Goal: Task Accomplishment & Management: Use online tool/utility

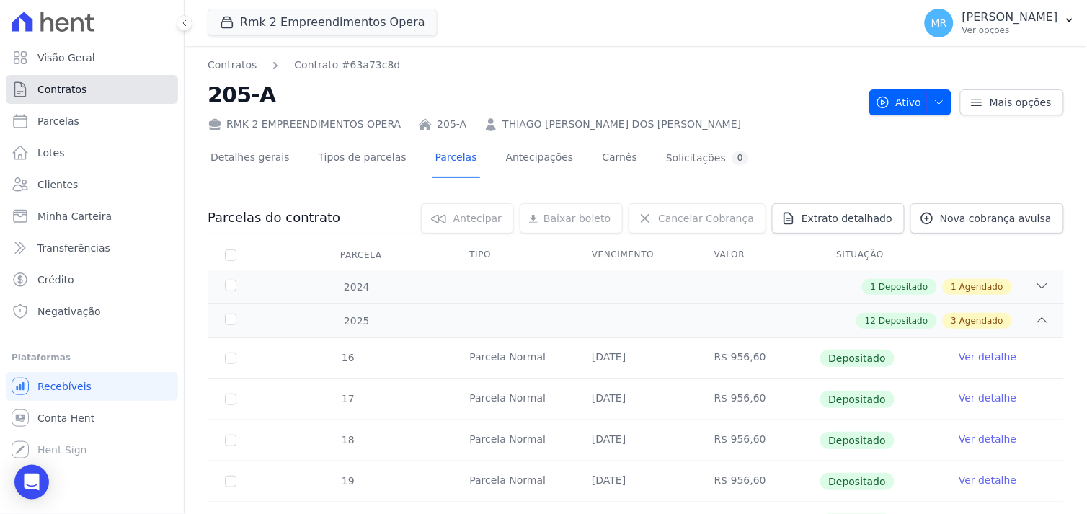
click at [68, 94] on span "Contratos" at bounding box center [61, 89] width 49 height 14
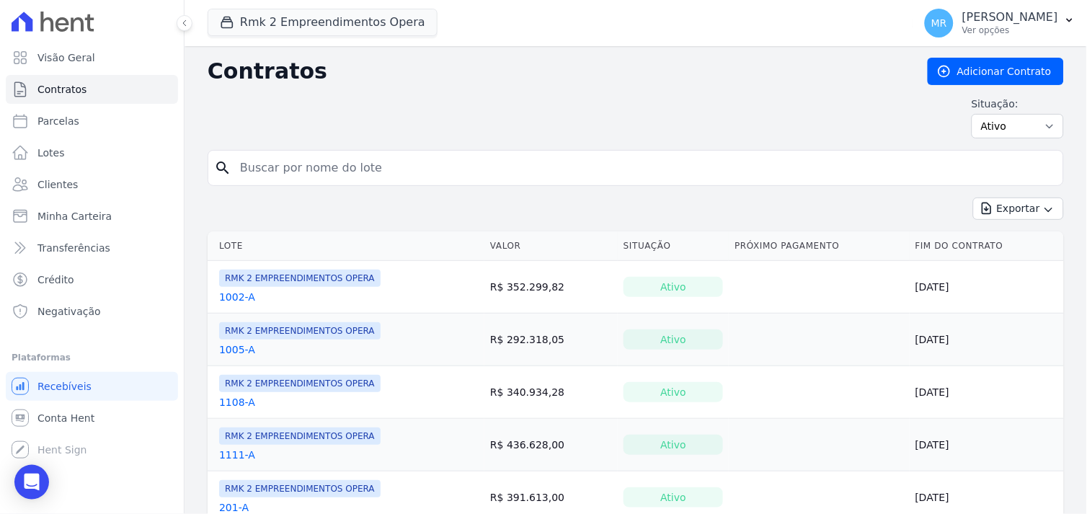
click at [250, 169] on input "search" at bounding box center [644, 168] width 826 height 29
type input "1108"
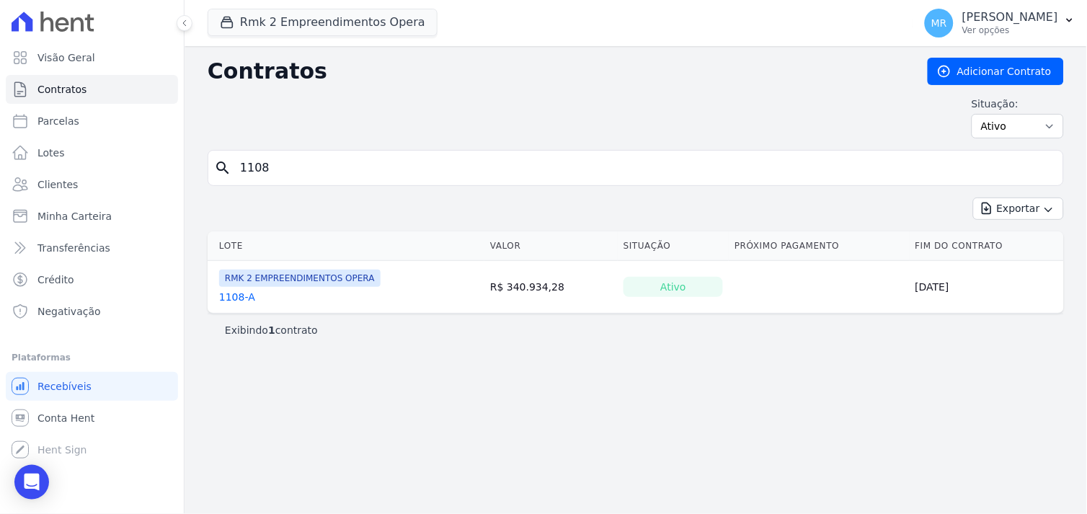
click at [225, 301] on link "1108-A" at bounding box center [237, 297] width 36 height 14
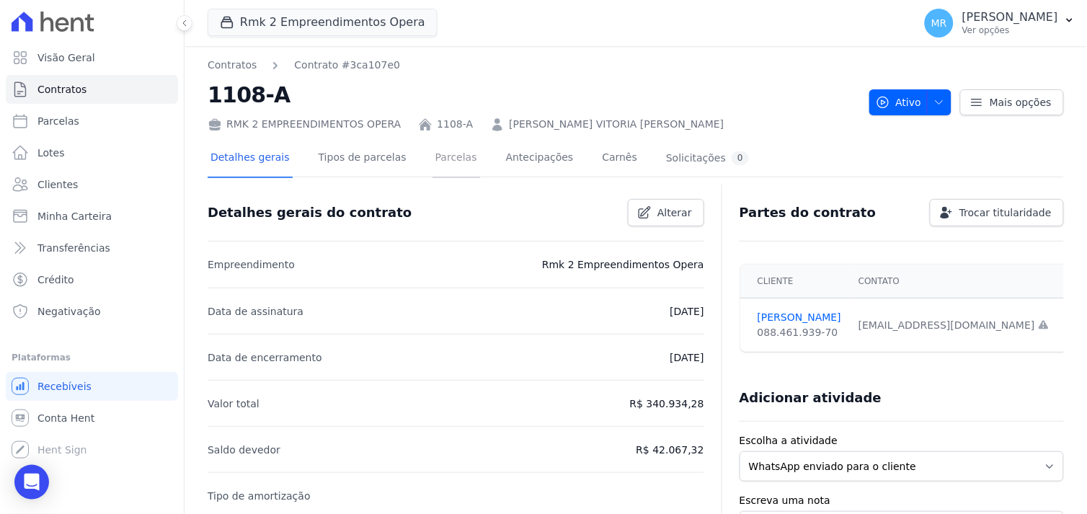
click at [433, 159] on link "Parcelas" at bounding box center [456, 159] width 48 height 38
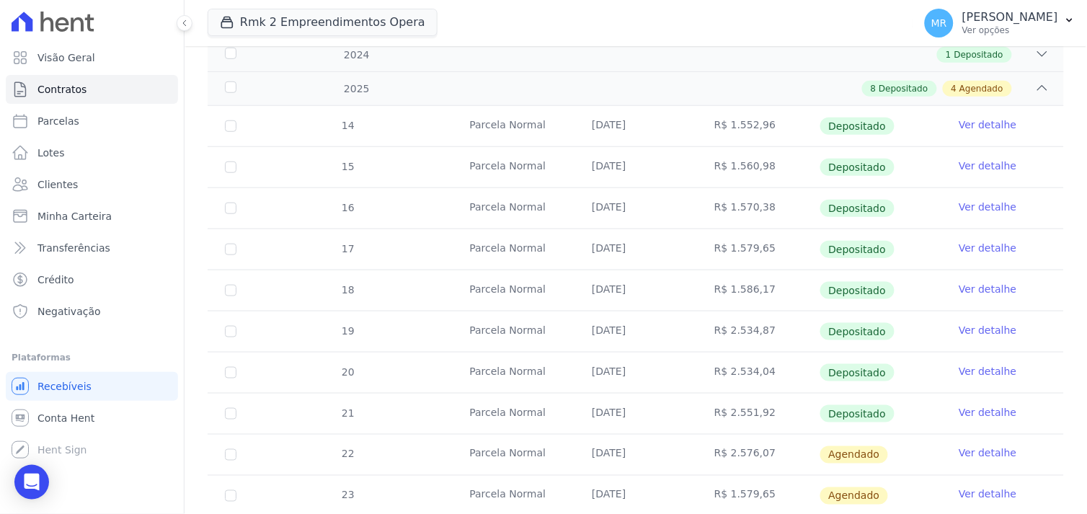
scroll to position [320, 0]
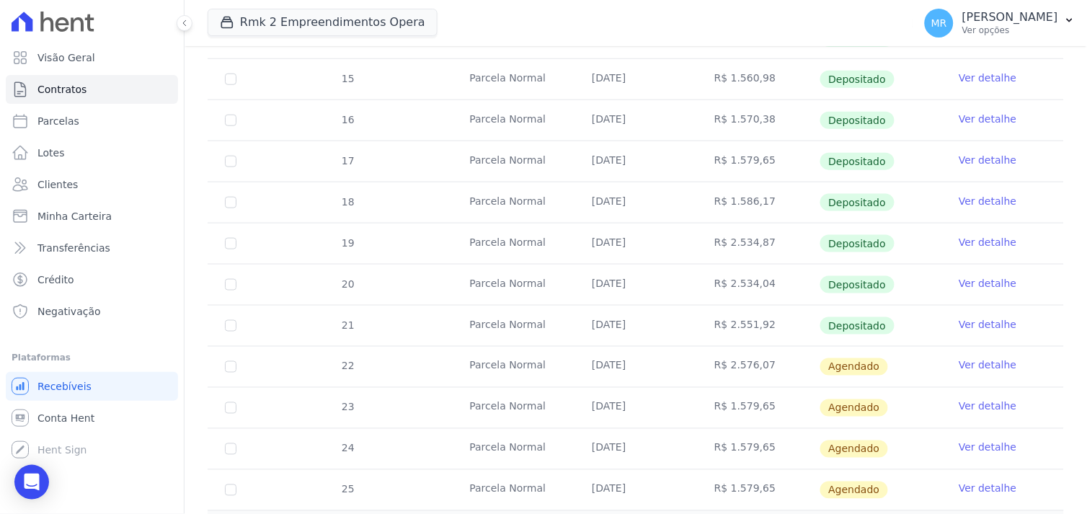
click at [964, 323] on link "Ver detalhe" at bounding box center [988, 324] width 58 height 14
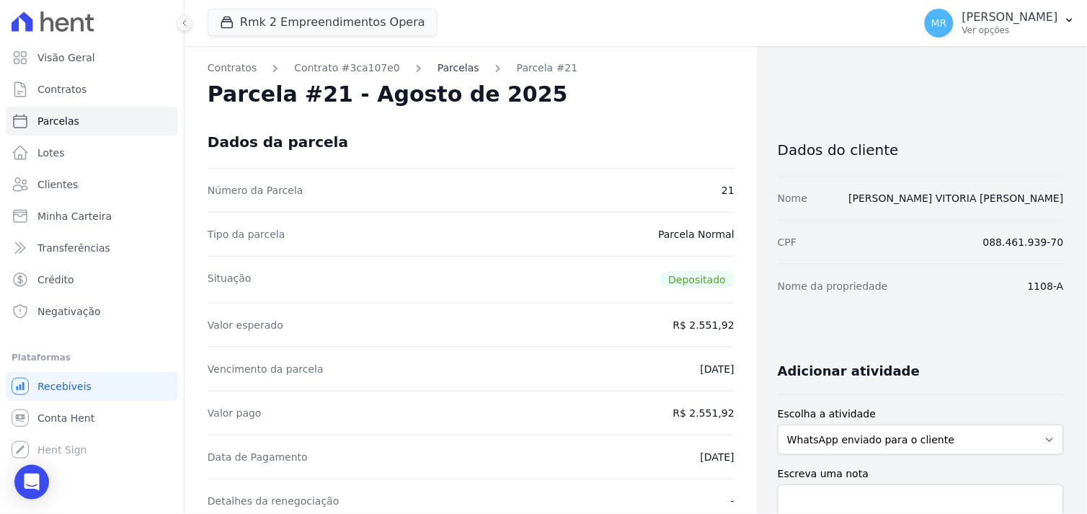
click at [441, 63] on link "Parcelas" at bounding box center [459, 68] width 42 height 15
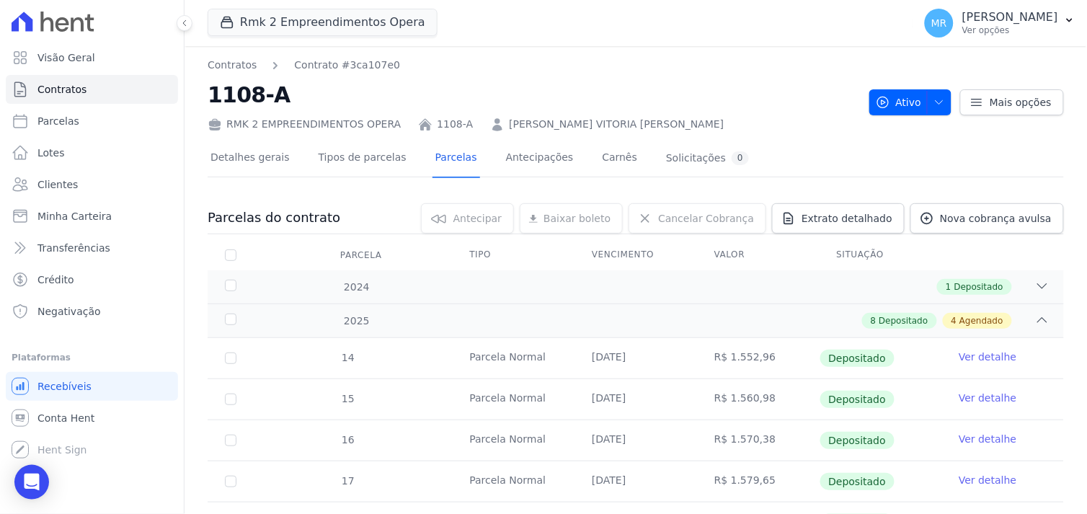
scroll to position [320, 0]
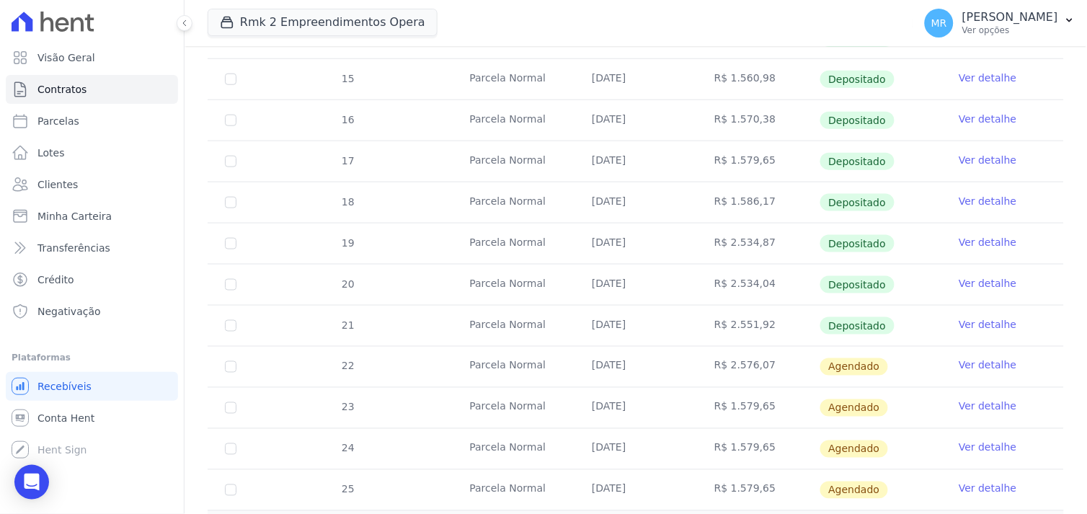
click at [982, 366] on link "Ver detalhe" at bounding box center [988, 365] width 58 height 14
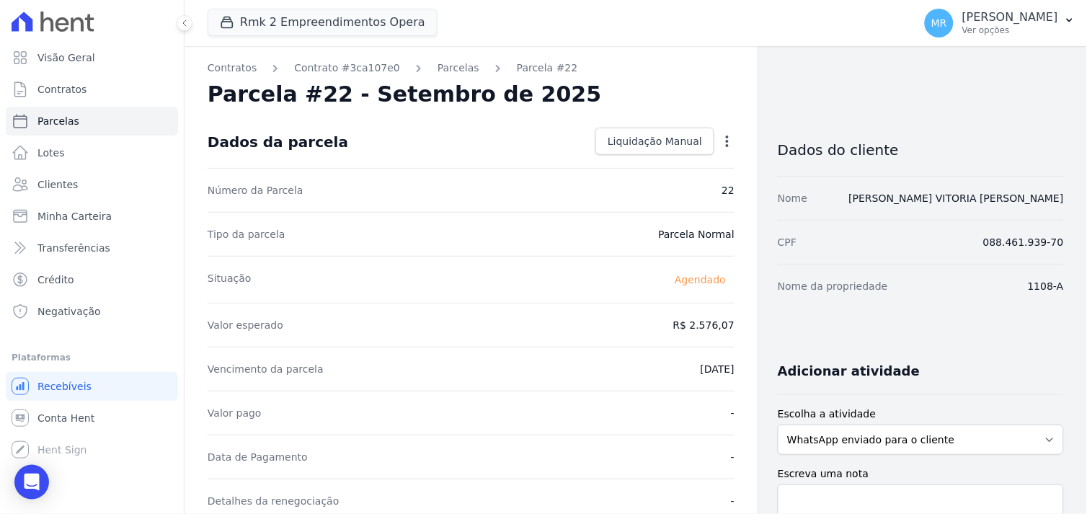
click at [722, 142] on icon "button" at bounding box center [727, 141] width 14 height 14
click at [712, 90] on div "Parcela #22 - Setembro de 2025" at bounding box center [471, 94] width 527 height 26
click at [722, 134] on icon "button" at bounding box center [727, 141] width 14 height 14
click at [642, 164] on link "Alterar" at bounding box center [665, 161] width 127 height 26
click at [624, 159] on link "Alterar" at bounding box center [665, 161] width 127 height 26
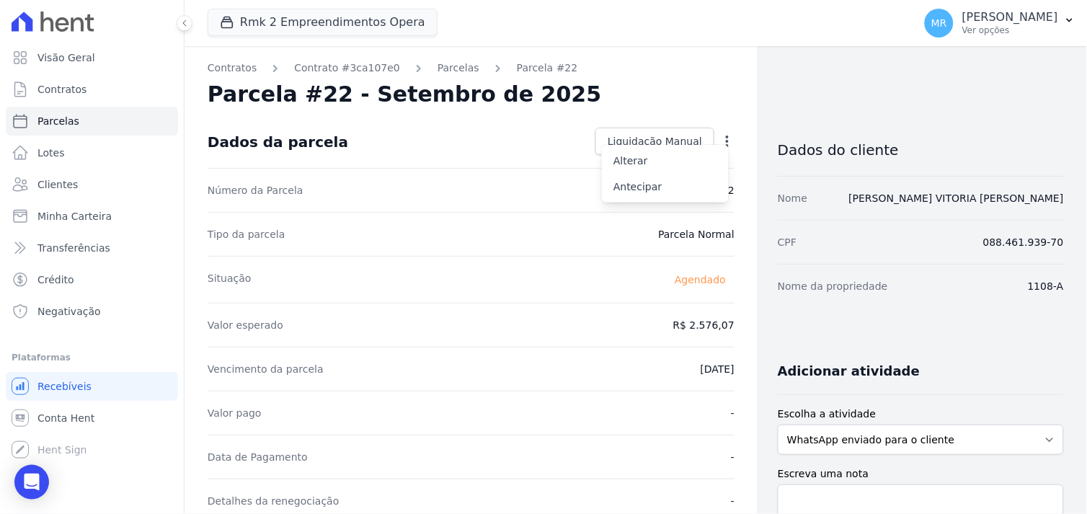
click at [719, 73] on nav "Contratos Contrato #3ca107e0 [GEOGRAPHIC_DATA] Parcela #22" at bounding box center [471, 68] width 527 height 15
click at [720, 143] on icon "button" at bounding box center [727, 141] width 14 height 14
click at [627, 161] on link "Alterar" at bounding box center [665, 161] width 127 height 26
click at [679, 325] on dd "R$ 2.576,07" at bounding box center [703, 325] width 61 height 14
click at [53, 123] on span "Parcelas" at bounding box center [58, 121] width 42 height 14
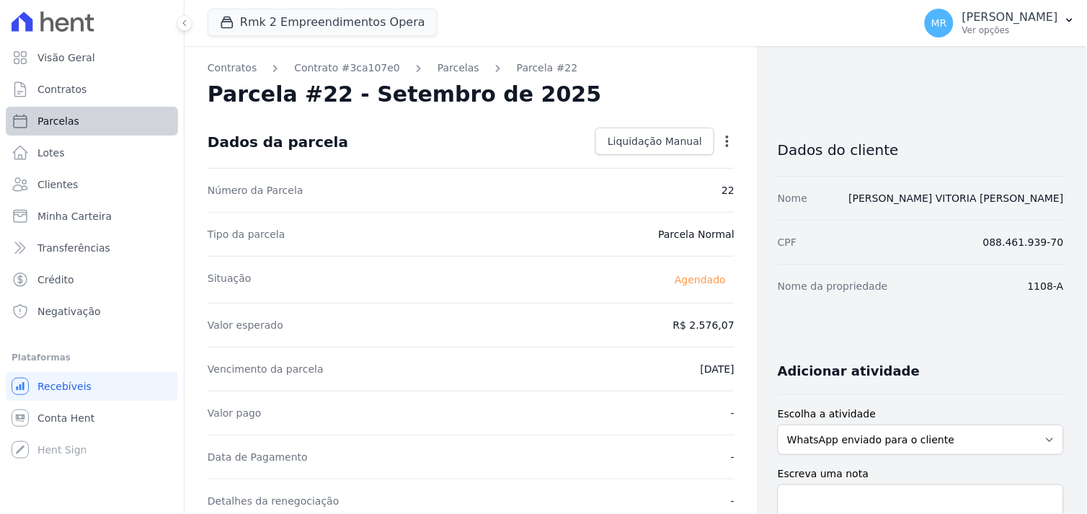
select select
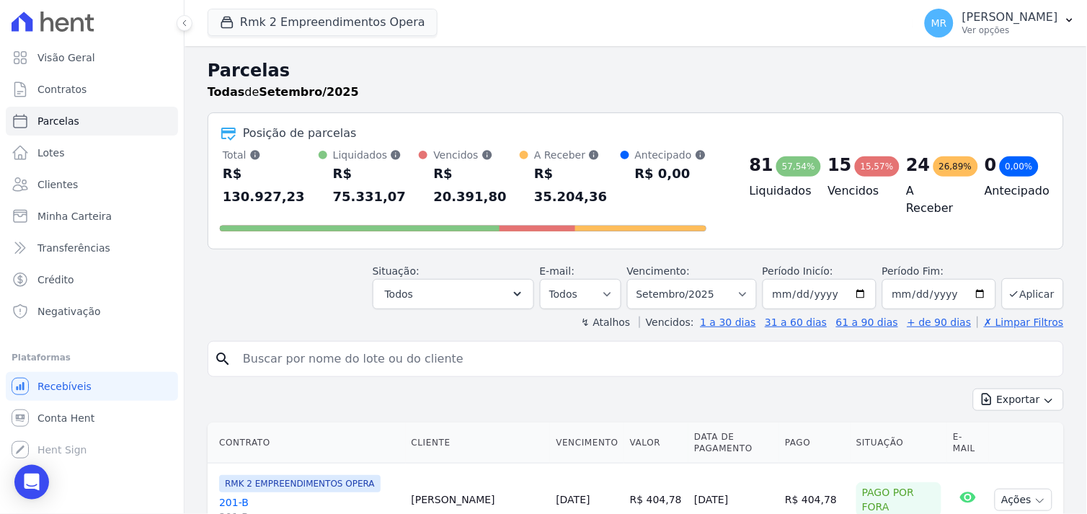
click at [311, 345] on input "search" at bounding box center [645, 359] width 823 height 29
type input "1108"
select select
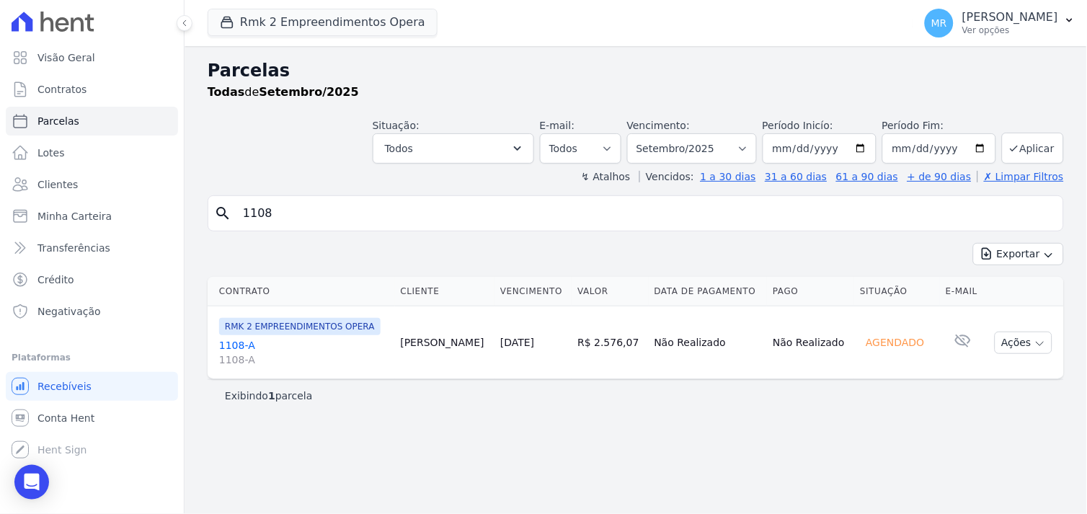
click at [231, 347] on link "1108-A 1108-A" at bounding box center [304, 352] width 170 height 29
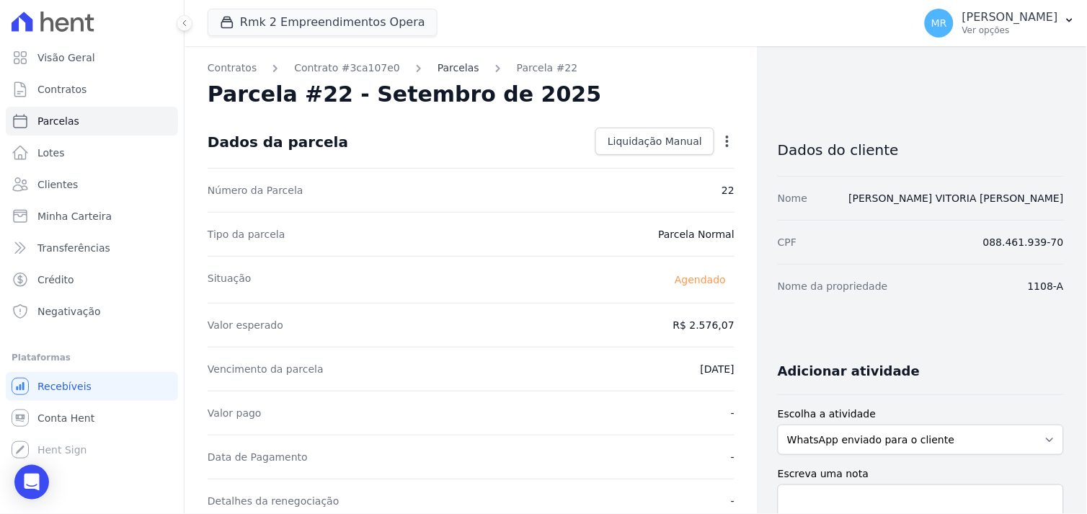
click at [441, 73] on link "Parcelas" at bounding box center [459, 68] width 42 height 15
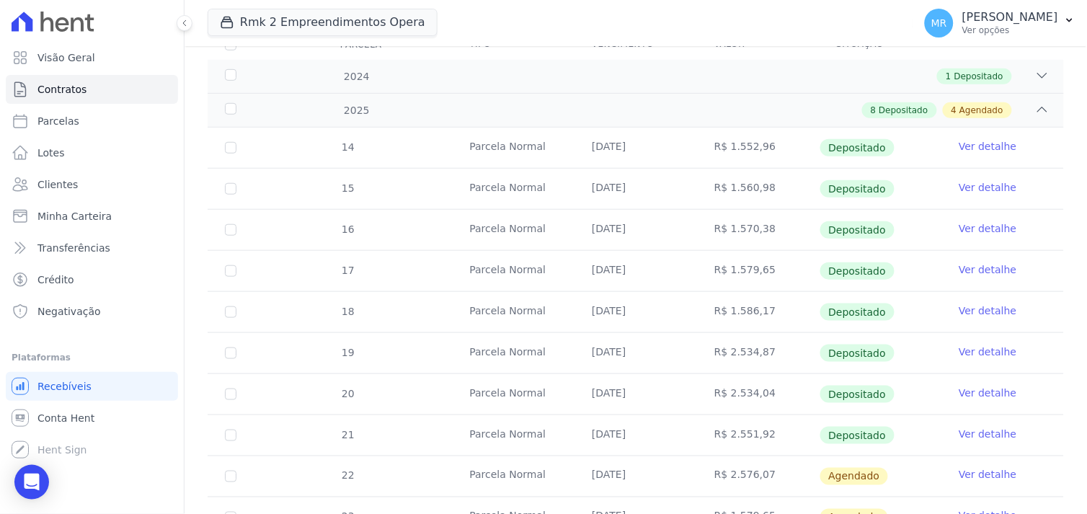
scroll to position [427, 0]
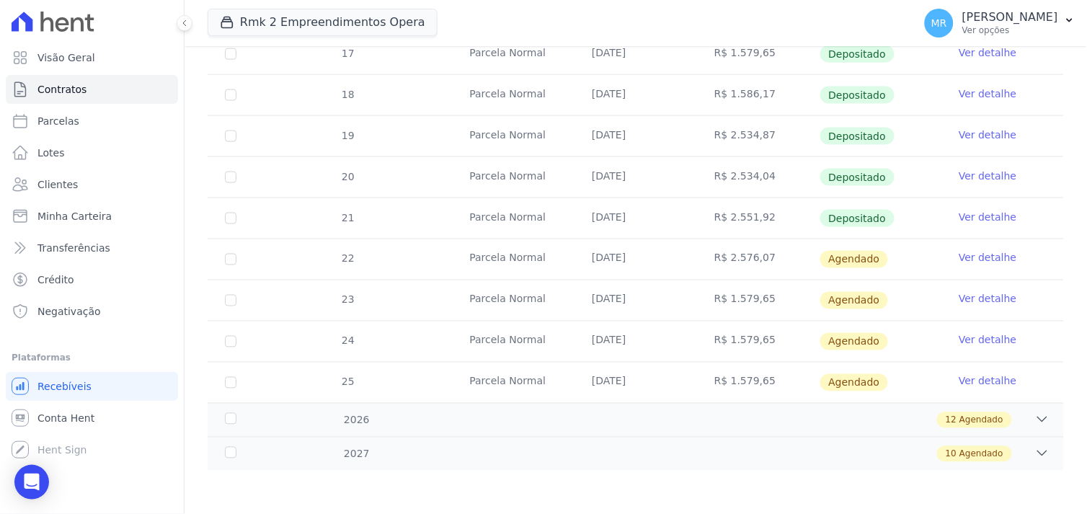
click at [990, 257] on link "Ver detalhe" at bounding box center [988, 258] width 58 height 14
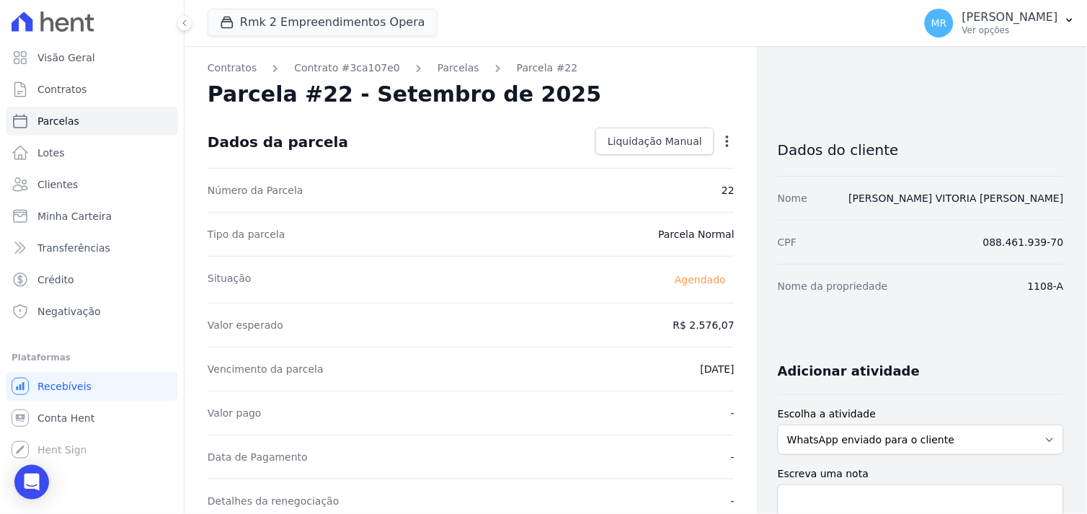
click at [724, 146] on icon "button" at bounding box center [727, 141] width 14 height 14
click at [515, 424] on div "Valor pago -" at bounding box center [471, 413] width 527 height 44
click at [726, 140] on icon "button" at bounding box center [727, 142] width 3 height 12
click at [621, 166] on link "Alterar" at bounding box center [665, 161] width 127 height 26
click at [644, 187] on link "Antecipar" at bounding box center [665, 187] width 127 height 26
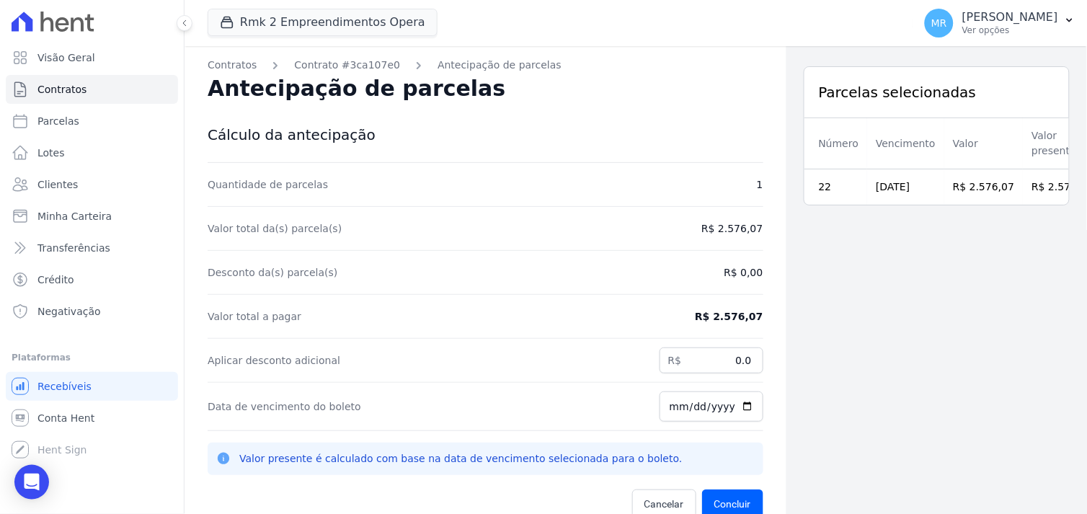
scroll to position [46, 0]
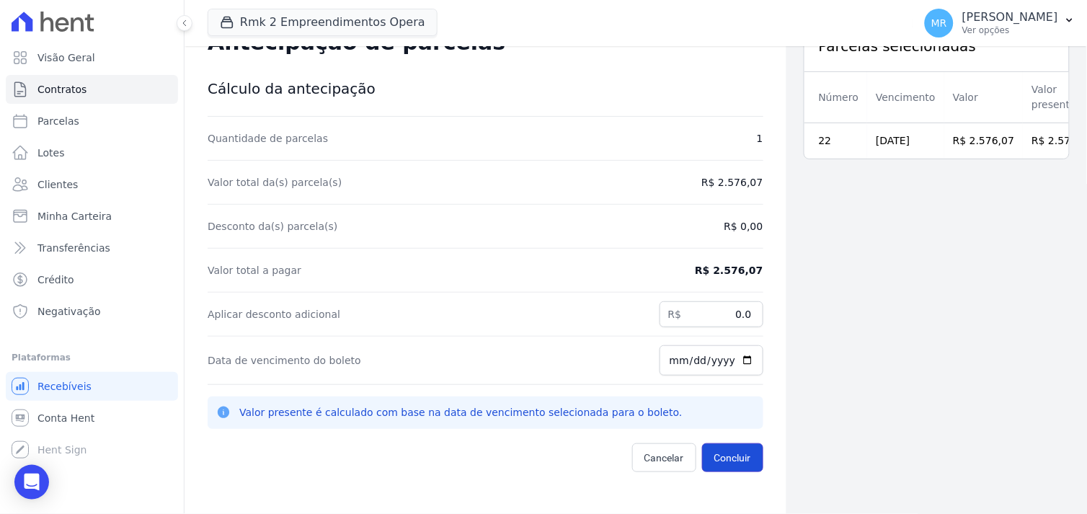
click at [725, 458] on button "Concluir" at bounding box center [732, 457] width 61 height 29
click at [532, 243] on div "Quantidade de parcelas 1 Valor total da(s) parcela(s) R$ 2.576,07 Desconto da(s…" at bounding box center [486, 294] width 556 height 355
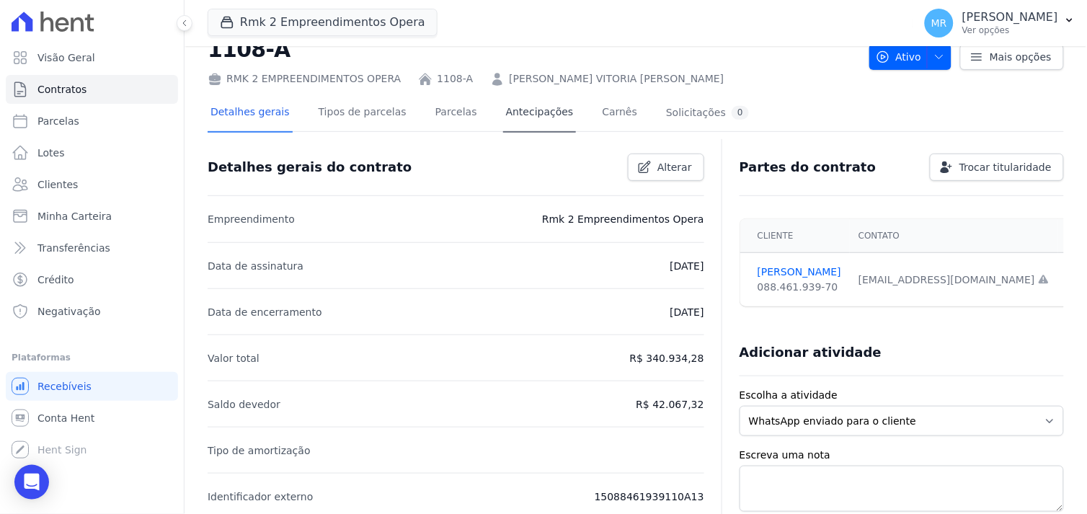
scroll to position [80, 0]
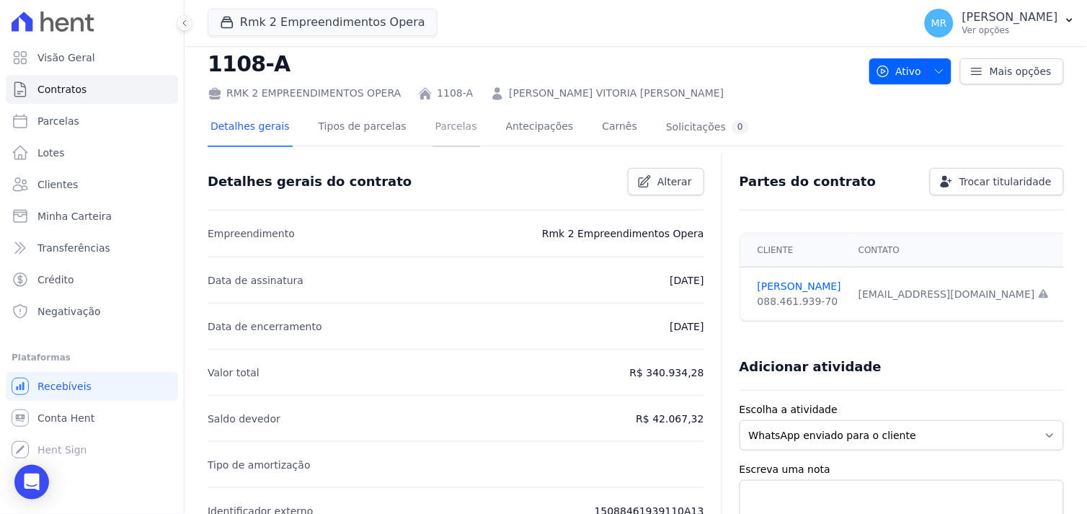
click at [441, 131] on link "Parcelas" at bounding box center [456, 128] width 48 height 38
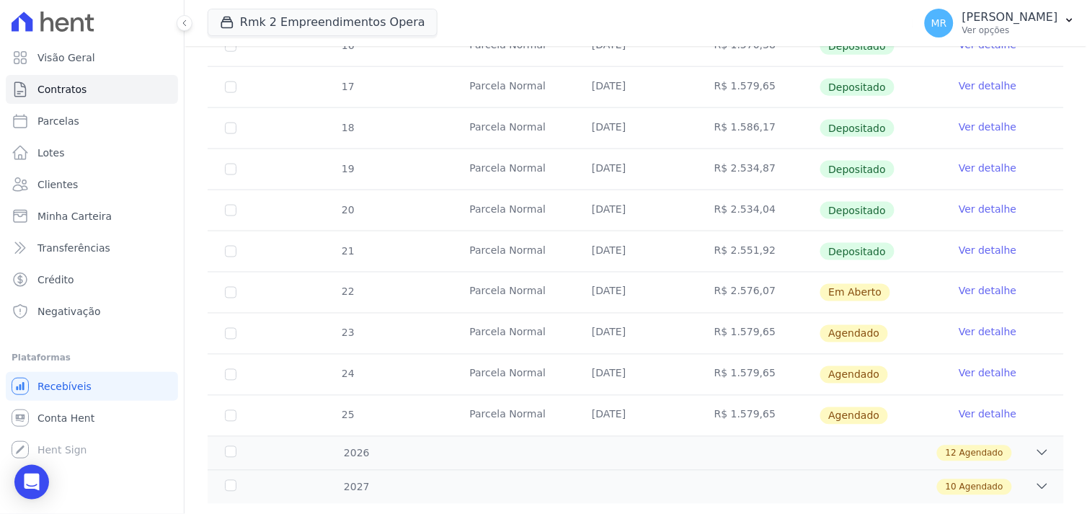
scroll to position [427, 0]
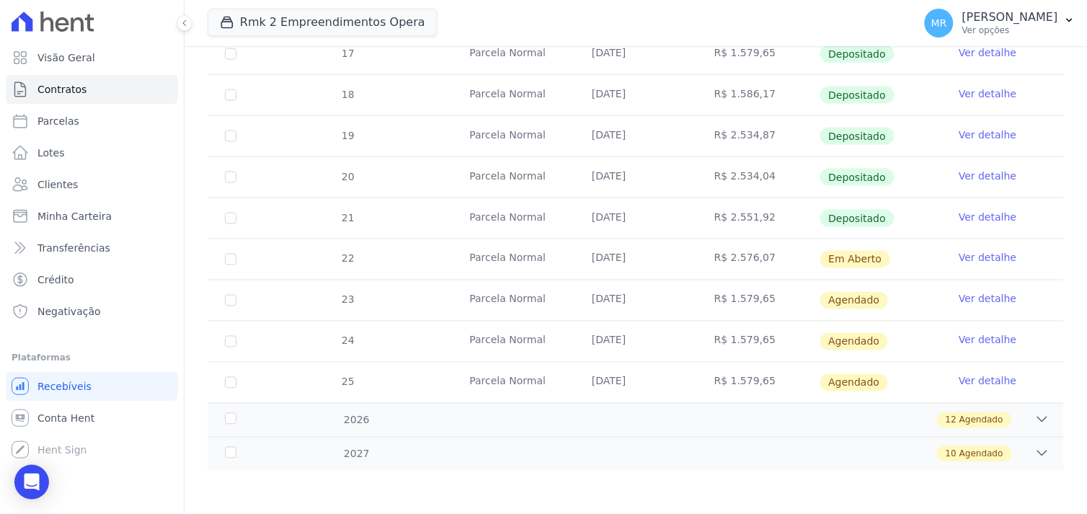
click at [975, 262] on link "Ver detalhe" at bounding box center [988, 258] width 58 height 14
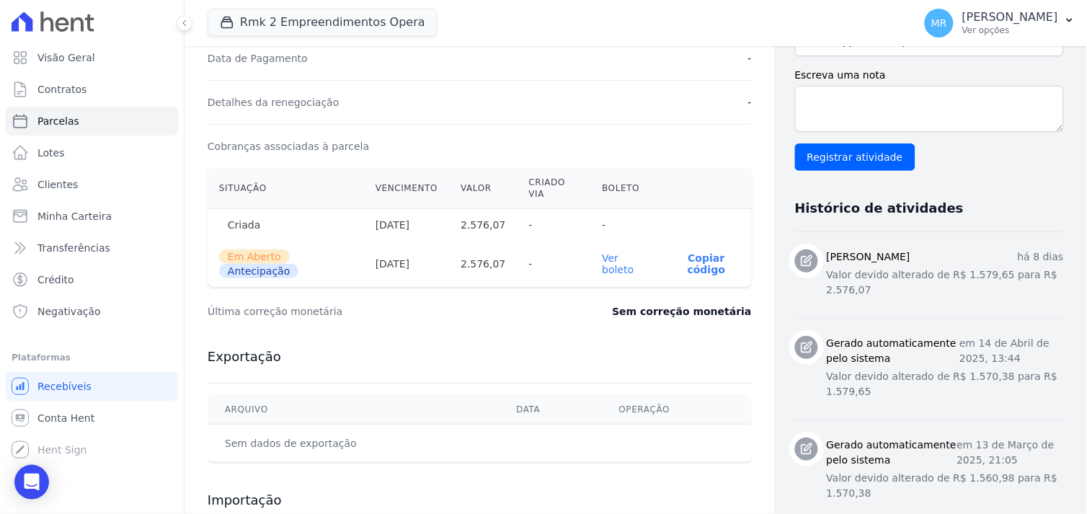
scroll to position [400, 0]
click at [605, 259] on th "Ver boleto" at bounding box center [626, 262] width 71 height 46
click at [603, 262] on link "Ver boleto" at bounding box center [619, 262] width 32 height 23
drag, startPoint x: 58, startPoint y: 92, endPoint x: 293, endPoint y: 101, distance: 235.9
click at [56, 92] on span "Contratos" at bounding box center [61, 89] width 49 height 14
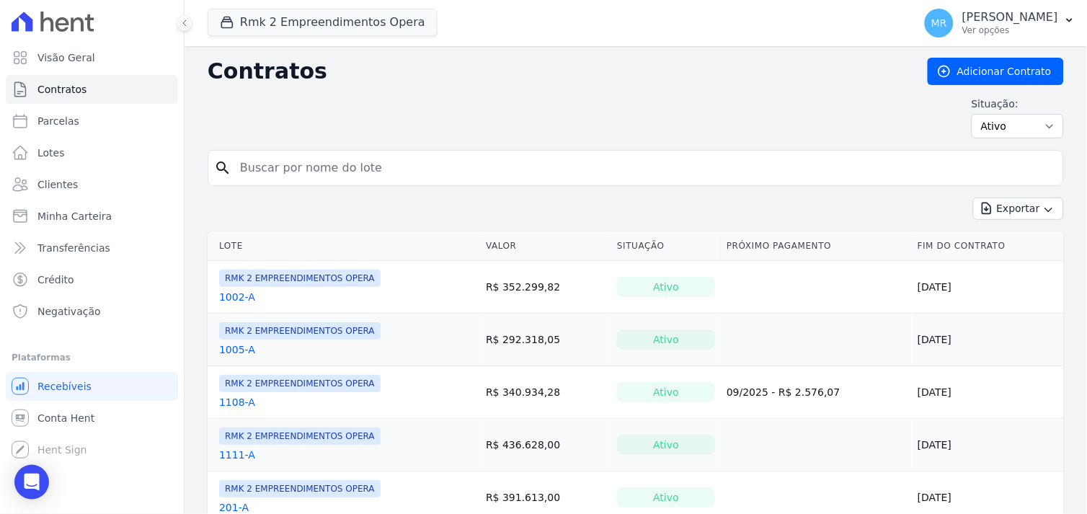
click at [306, 169] on input "search" at bounding box center [644, 168] width 826 height 29
click at [265, 25] on button "Rmk 2 Empreendimentos Opera" at bounding box center [323, 22] width 230 height 27
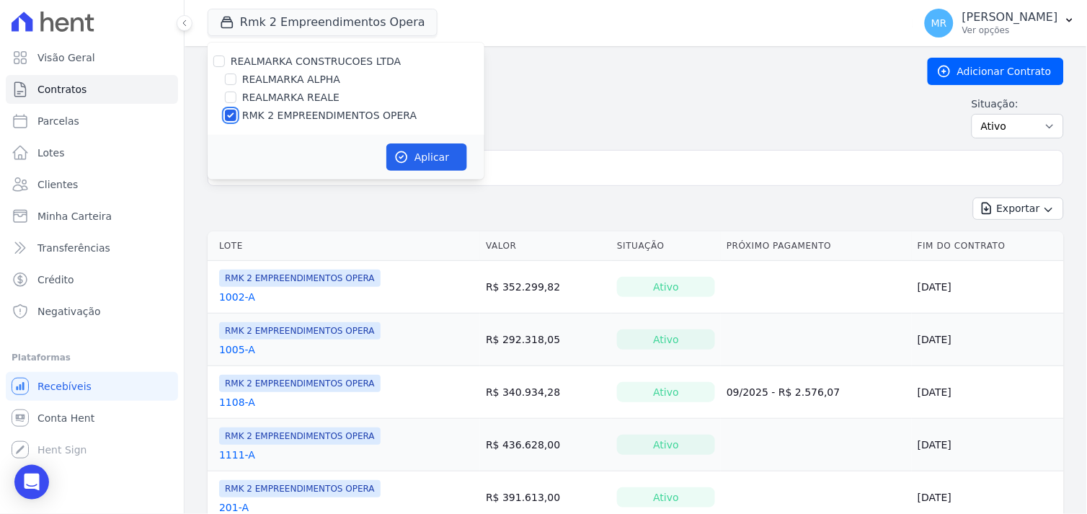
click at [228, 112] on input "RMK 2 EMPREENDIMENTOS OPERA" at bounding box center [231, 116] width 12 height 12
checkbox input "false"
click at [231, 99] on input "REALMARKA REALE" at bounding box center [231, 98] width 12 height 12
checkbox input "true"
click at [418, 154] on button "Aplicar" at bounding box center [426, 156] width 81 height 27
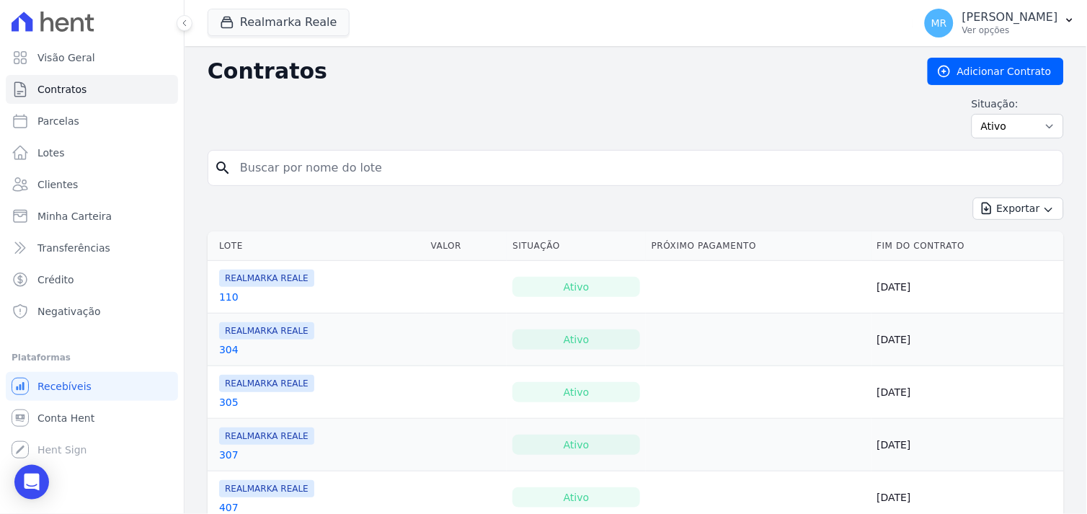
click at [317, 164] on input "search" at bounding box center [644, 168] width 826 height 29
type input "304"
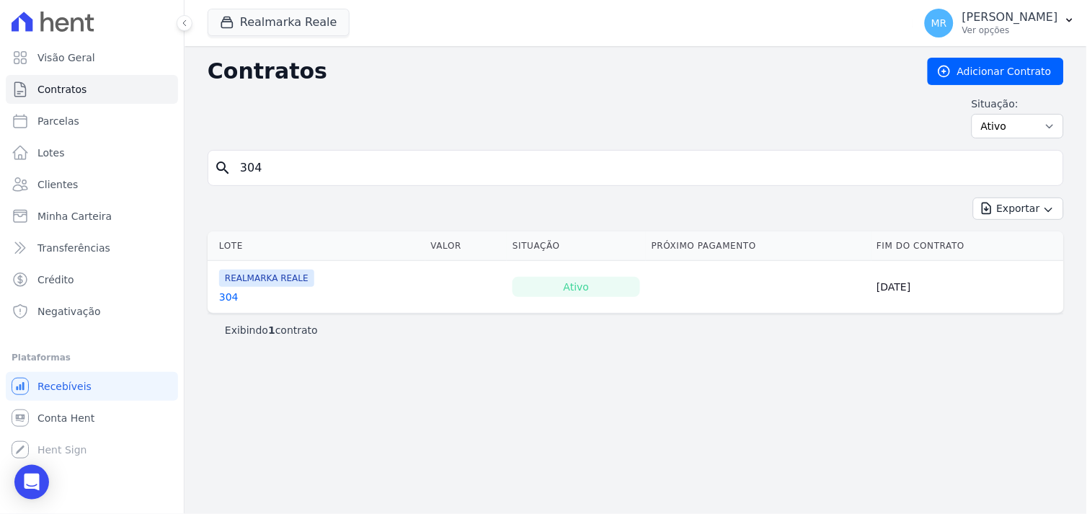
click at [226, 298] on link "304" at bounding box center [228, 297] width 19 height 14
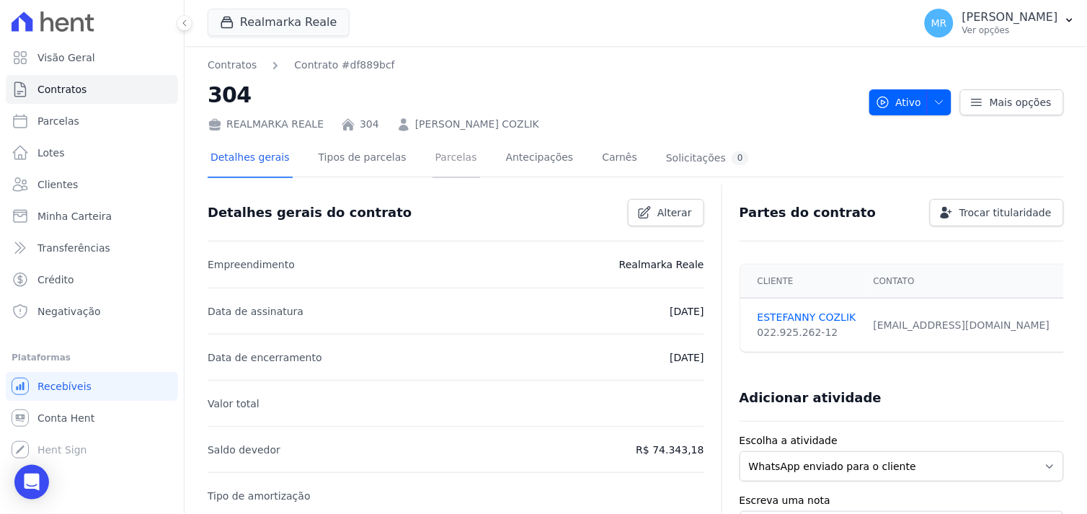
click at [432, 156] on link "Parcelas" at bounding box center [456, 159] width 48 height 38
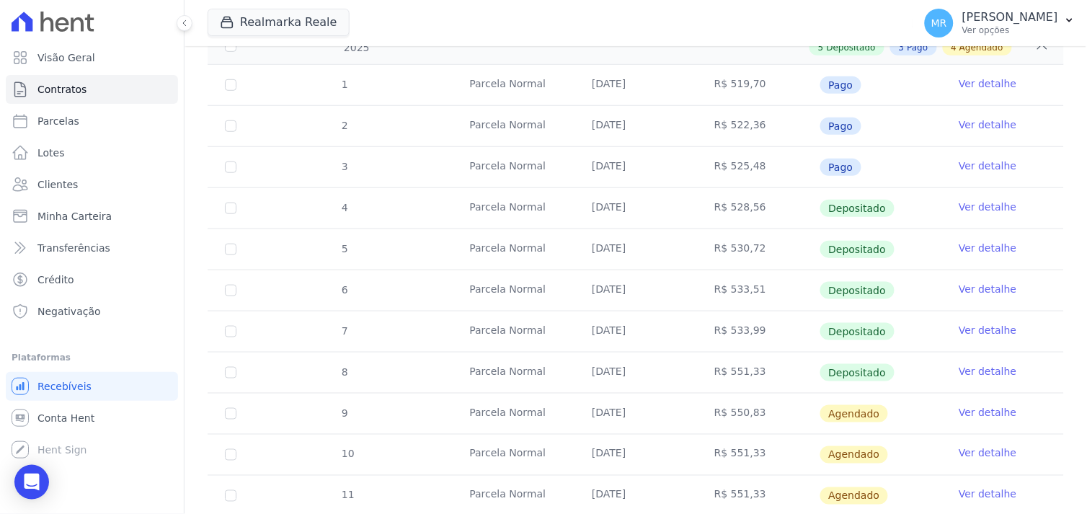
scroll to position [240, 0]
click at [132, 189] on link "Clientes" at bounding box center [92, 184] width 172 height 29
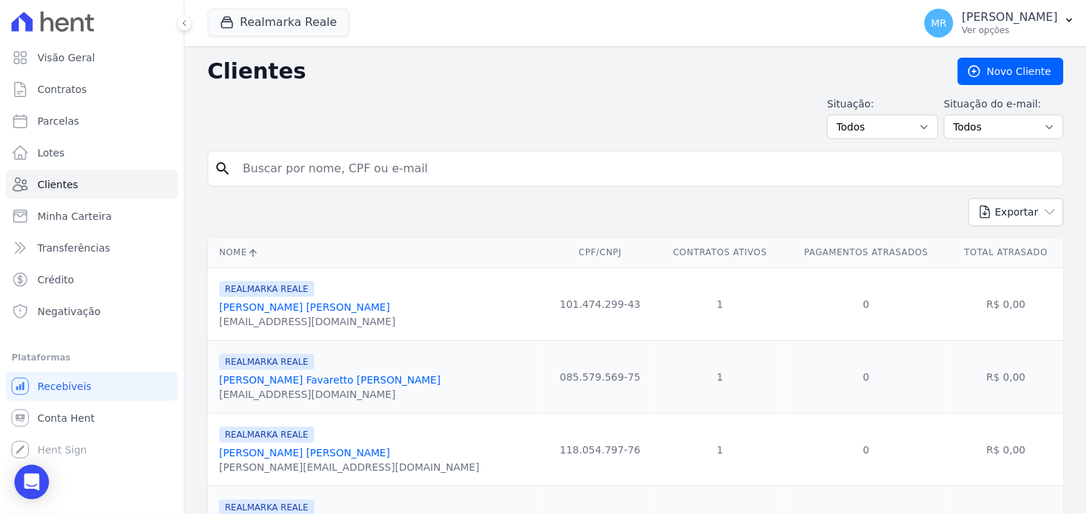
click at [337, 176] on input "search" at bounding box center [645, 168] width 823 height 29
type input "304"
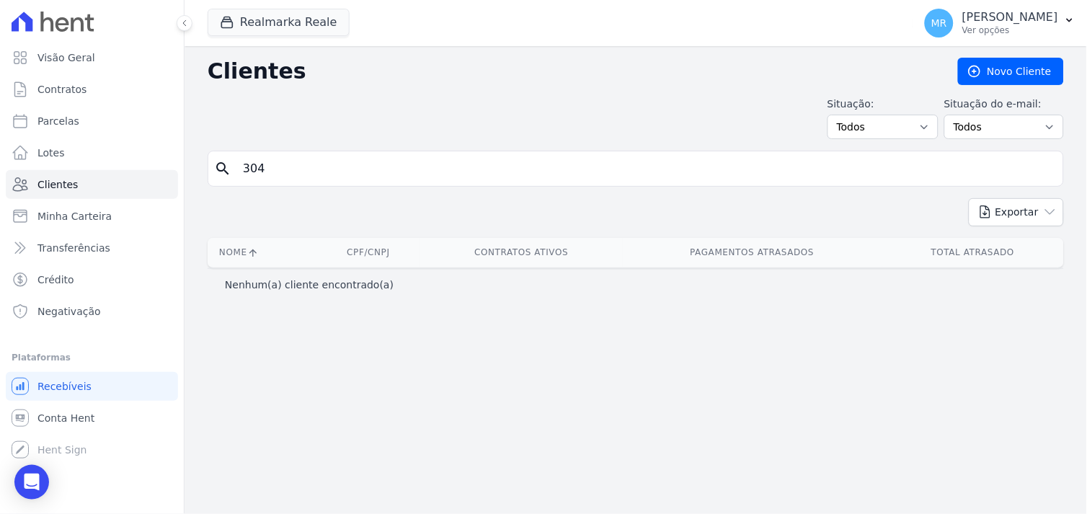
click at [311, 174] on input "304" at bounding box center [645, 168] width 823 height 29
click at [281, 172] on input "304" at bounding box center [645, 168] width 823 height 29
click at [48, 89] on span "Contratos" at bounding box center [61, 89] width 49 height 14
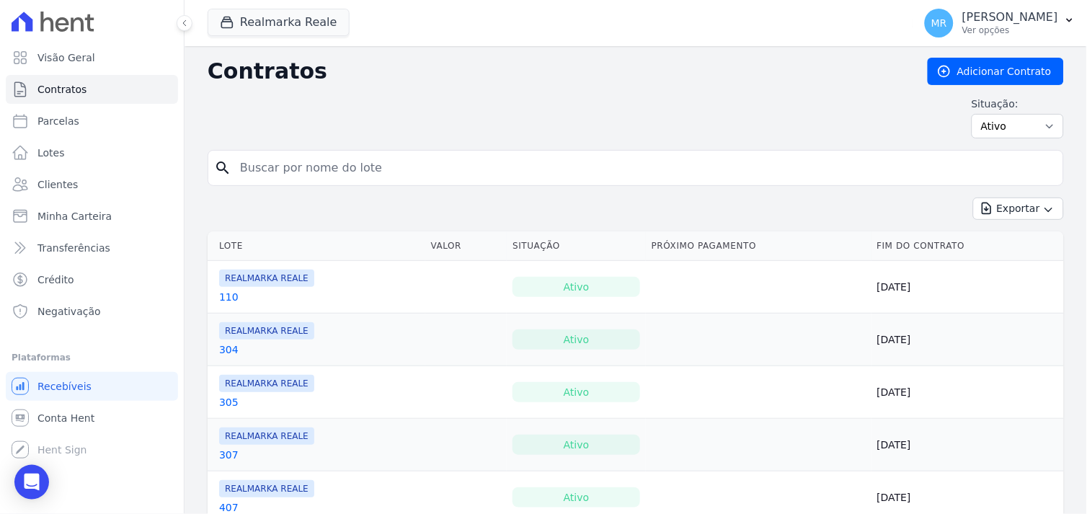
click at [320, 174] on input "search" at bounding box center [644, 168] width 826 height 29
type input "304"
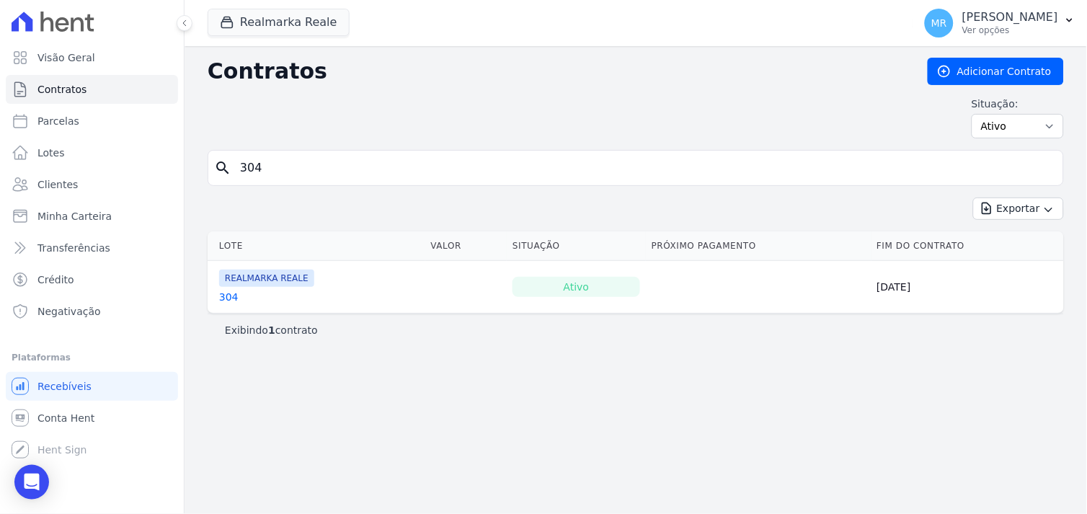
click at [226, 297] on link "304" at bounding box center [228, 297] width 19 height 14
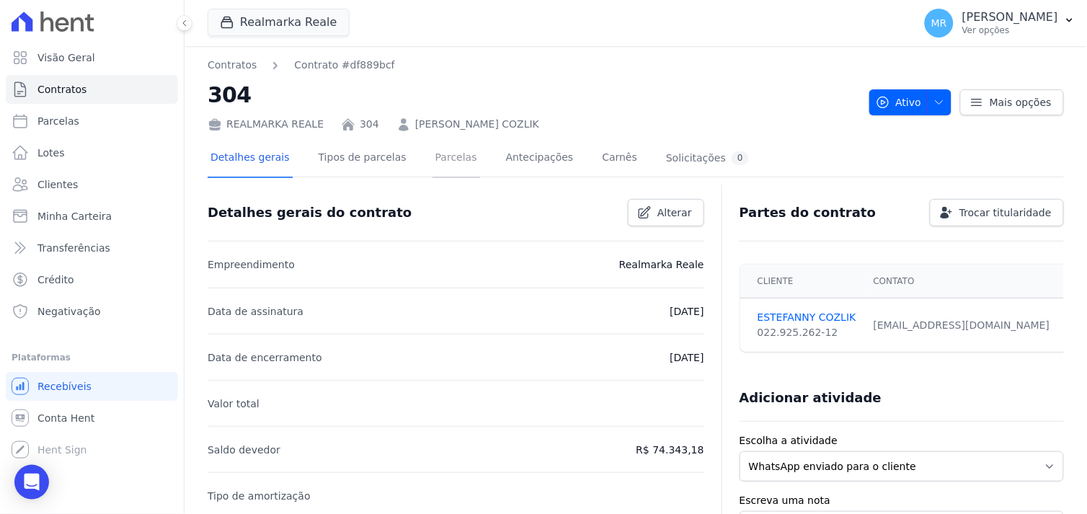
click at [432, 161] on link "Parcelas" at bounding box center [456, 159] width 48 height 38
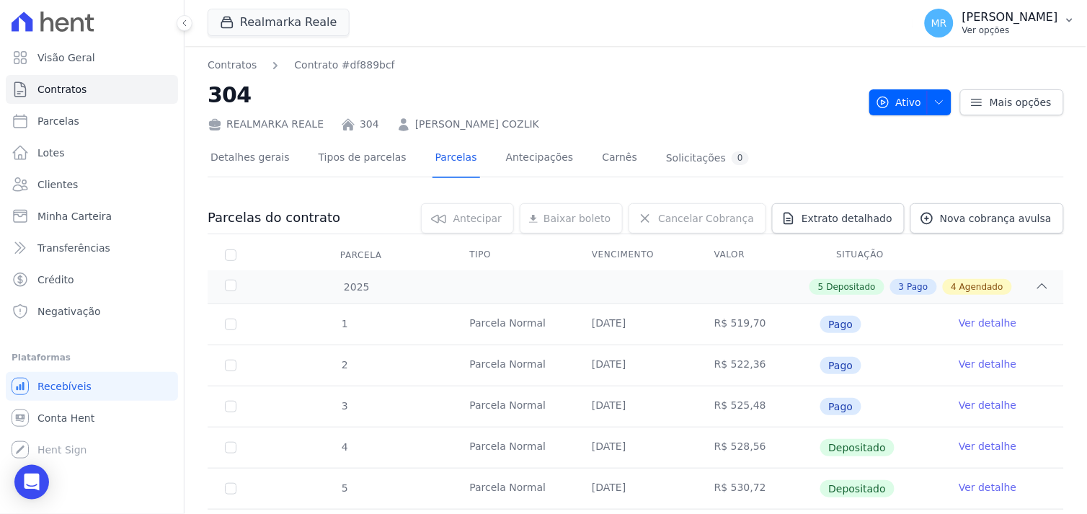
click at [1021, 31] on p "Ver opções" at bounding box center [1010, 31] width 96 height 12
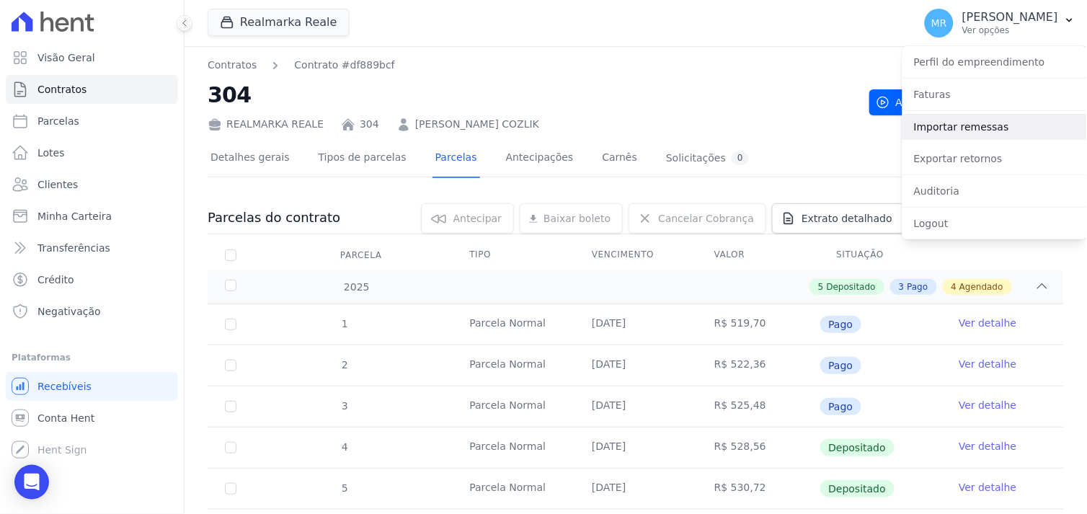
click at [966, 130] on link "Importar remessas" at bounding box center [994, 127] width 185 height 26
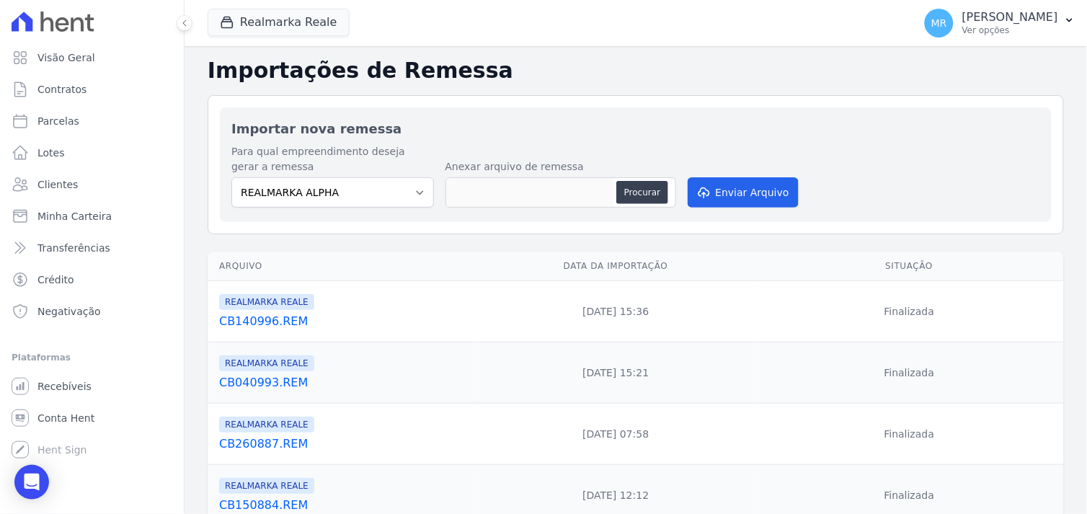
click at [254, 322] on link "CB140996.REM" at bounding box center [345, 321] width 252 height 17
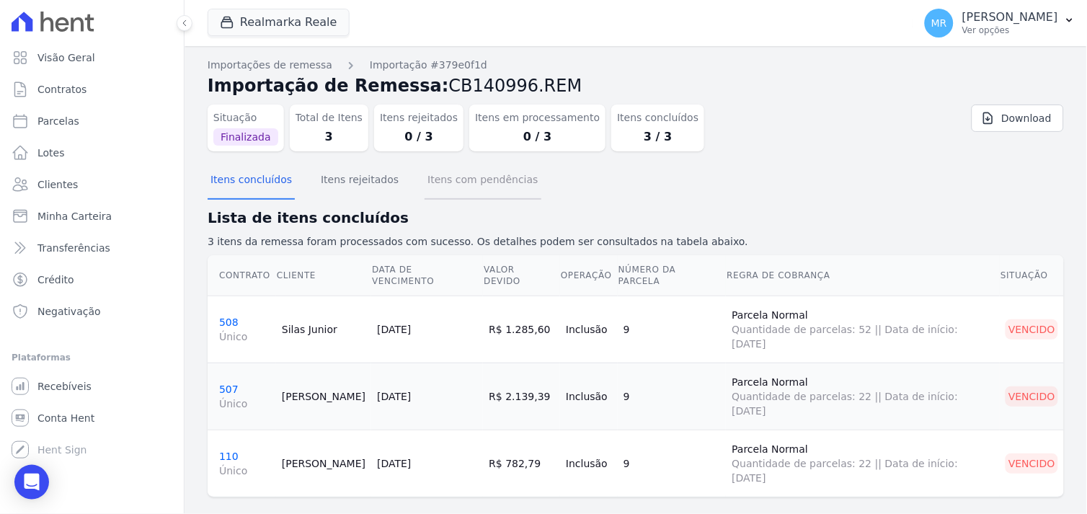
click at [450, 174] on button "Itens com pendências" at bounding box center [483, 180] width 116 height 37
click at [358, 183] on button "Itens rejeitados" at bounding box center [360, 180] width 84 height 37
click at [348, 196] on button "Itens rejeitados" at bounding box center [360, 180] width 84 height 37
click at [452, 179] on button "Itens com pendências" at bounding box center [483, 180] width 116 height 37
drag, startPoint x: 452, startPoint y: 181, endPoint x: 359, endPoint y: 182, distance: 93.0
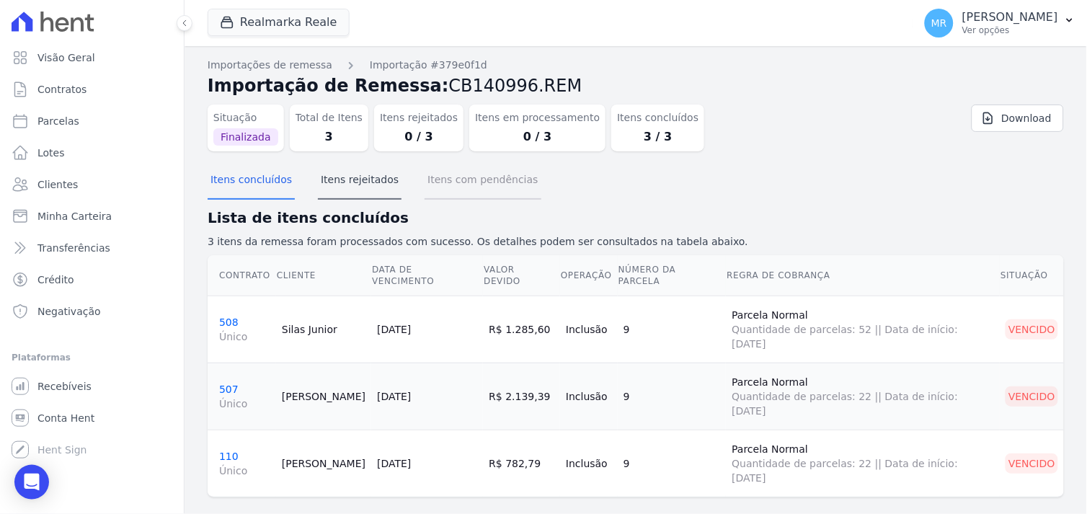
click at [443, 181] on button "Itens com pendências" at bounding box center [483, 180] width 116 height 37
click at [327, 180] on button "Itens rejeitados" at bounding box center [360, 180] width 84 height 37
click at [340, 179] on button "Itens rejeitados" at bounding box center [360, 180] width 84 height 37
click at [470, 177] on button "Itens com pendências" at bounding box center [483, 180] width 116 height 37
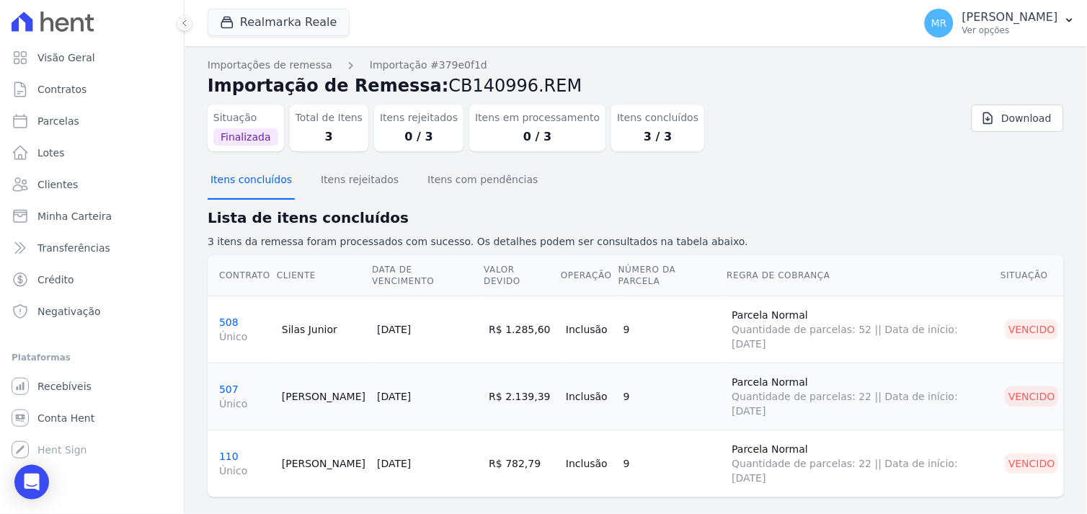
click at [232, 182] on button "Itens concluídos" at bounding box center [251, 180] width 87 height 37
click at [869, 174] on div "Itens concluídos Itens rejeitados Itens com pendências" at bounding box center [636, 180] width 856 height 35
click at [851, 195] on div "Itens concluídos Itens rejeitados Itens com pendências" at bounding box center [636, 180] width 856 height 35
click at [47, 91] on span "Contratos" at bounding box center [61, 89] width 49 height 14
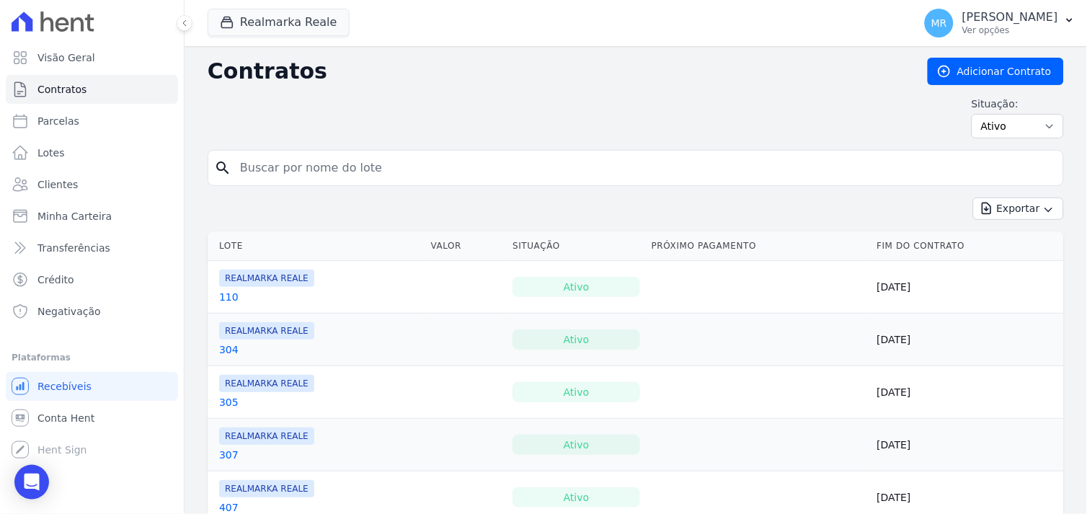
drag, startPoint x: 290, startPoint y: 163, endPoint x: 290, endPoint y: 152, distance: 10.8
click at [290, 152] on div "search" at bounding box center [636, 168] width 856 height 36
type input "304"
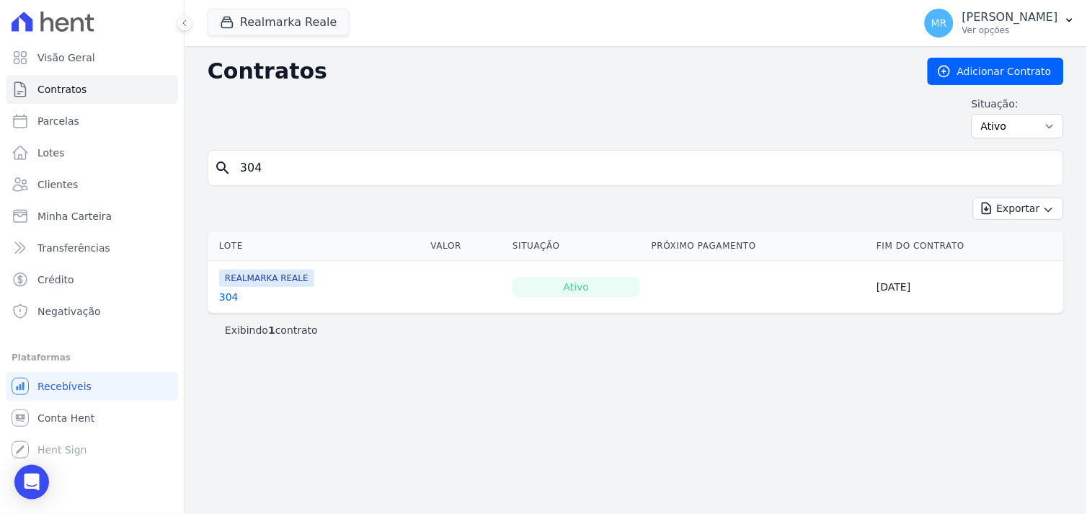
click at [226, 298] on link "304" at bounding box center [228, 297] width 19 height 14
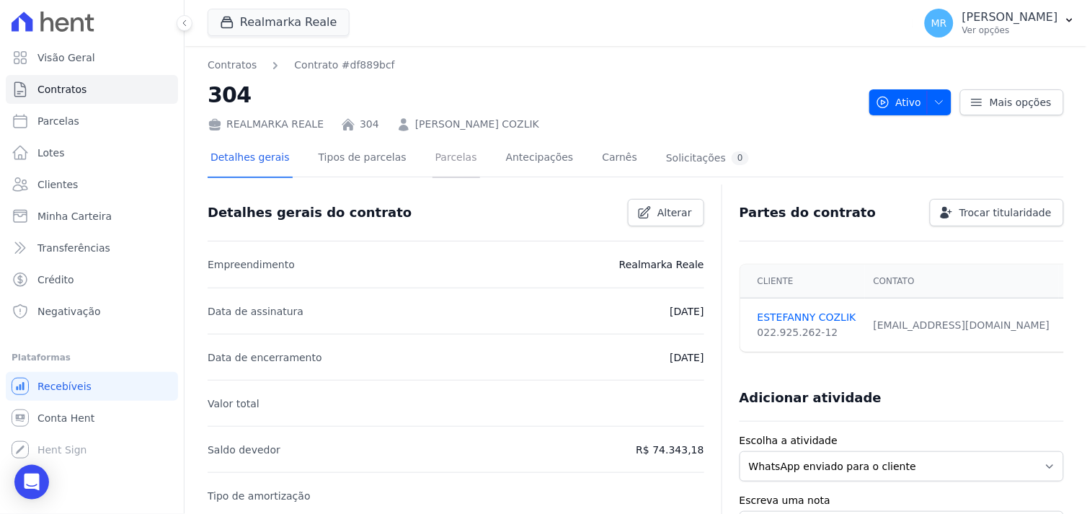
click at [442, 156] on link "Parcelas" at bounding box center [456, 159] width 48 height 38
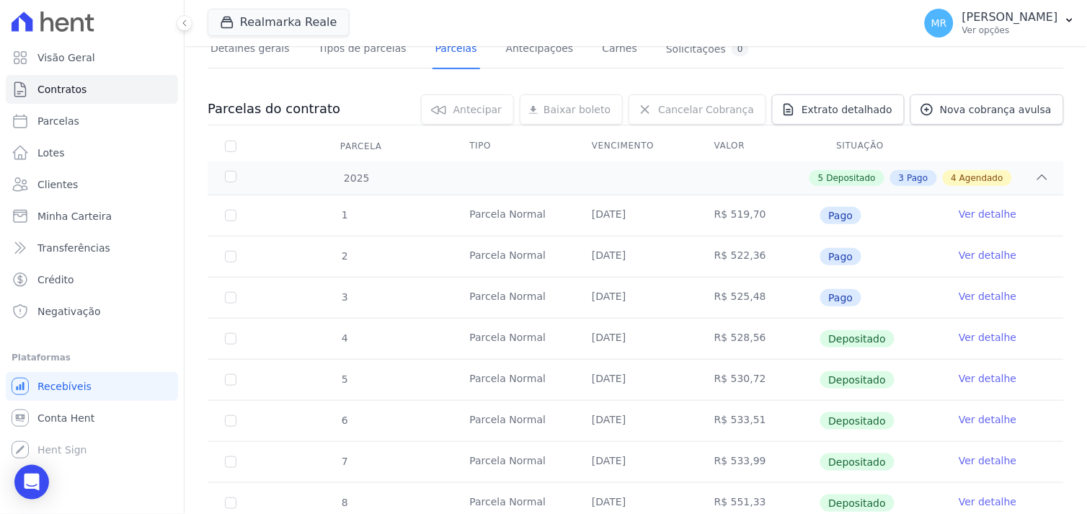
scroll to position [320, 0]
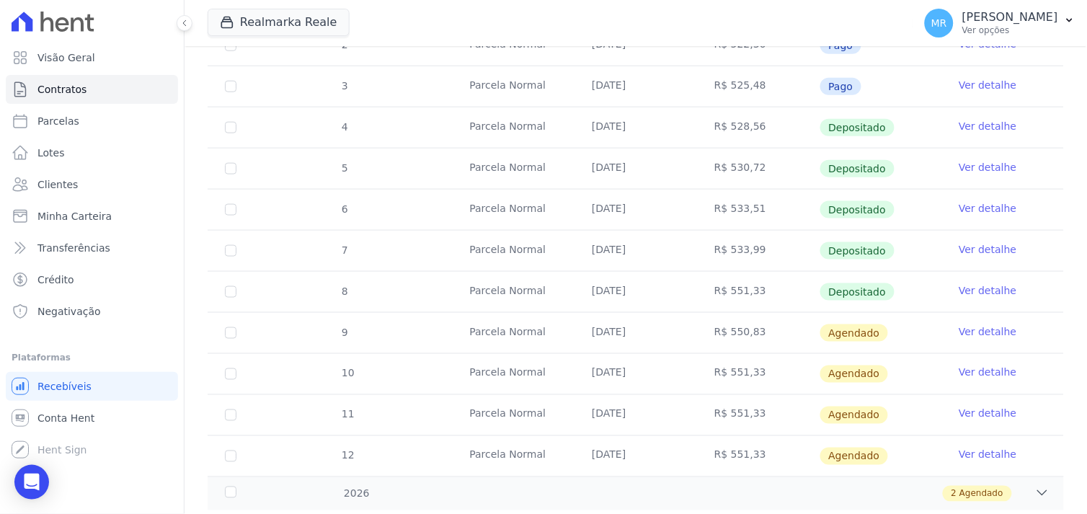
click at [977, 326] on link "Ver detalhe" at bounding box center [988, 331] width 58 height 14
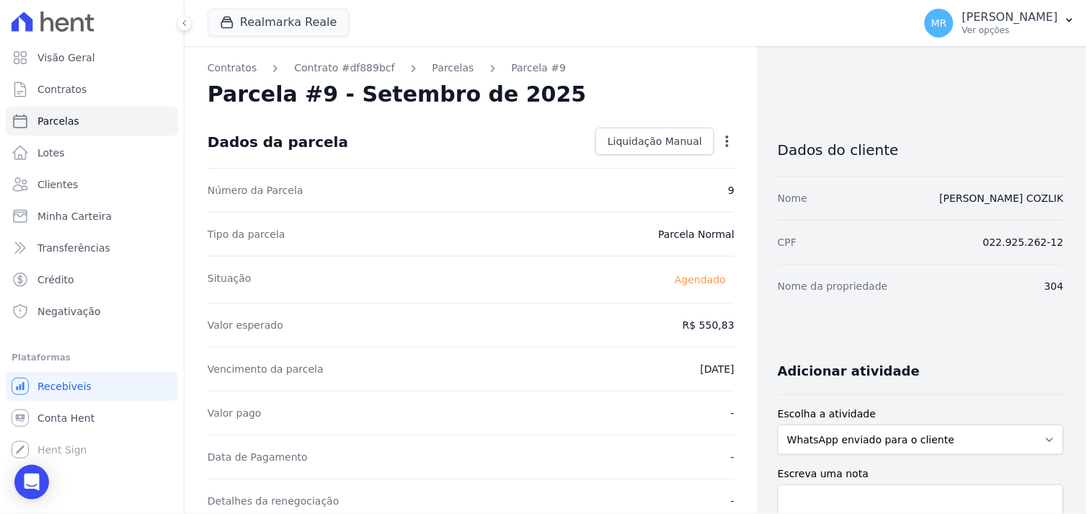
click at [720, 144] on icon "button" at bounding box center [727, 141] width 14 height 14
click at [624, 189] on link "Antecipar" at bounding box center [665, 187] width 127 height 26
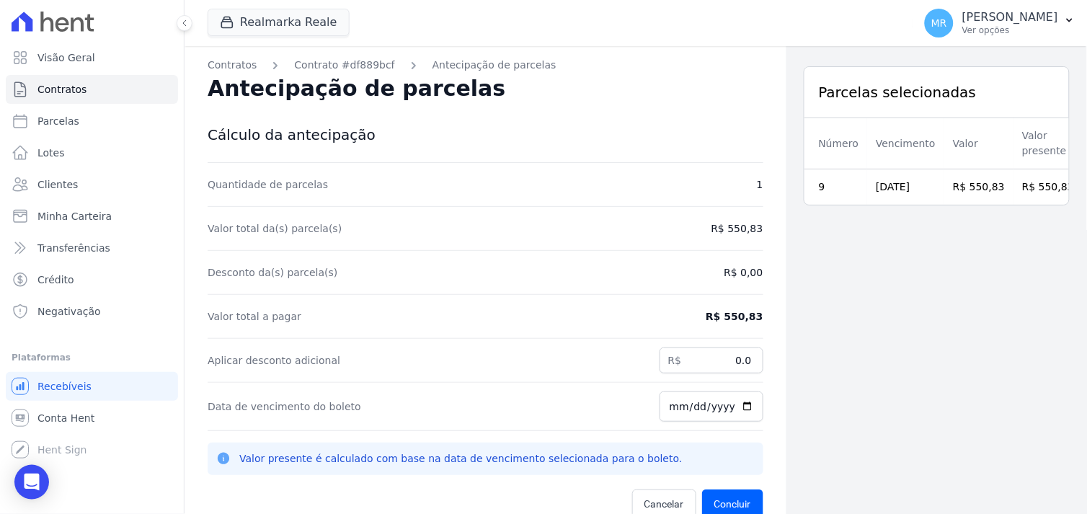
click at [715, 318] on dd "R$ 550,83" at bounding box center [734, 316] width 57 height 14
drag, startPoint x: 566, startPoint y: 386, endPoint x: 594, endPoint y: 480, distance: 97.8
click at [563, 396] on div "Data de vencimento do boleto [DATE]" at bounding box center [486, 407] width 556 height 48
drag, startPoint x: 724, startPoint y: 500, endPoint x: 568, endPoint y: 344, distance: 220.7
click at [721, 499] on button "Concluir" at bounding box center [732, 503] width 61 height 29
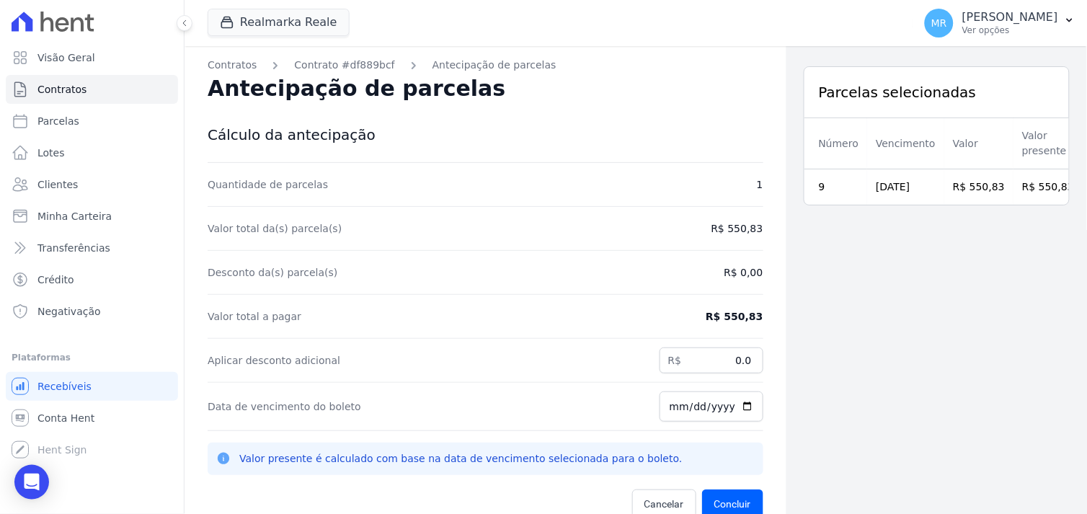
scroll to position [46, 0]
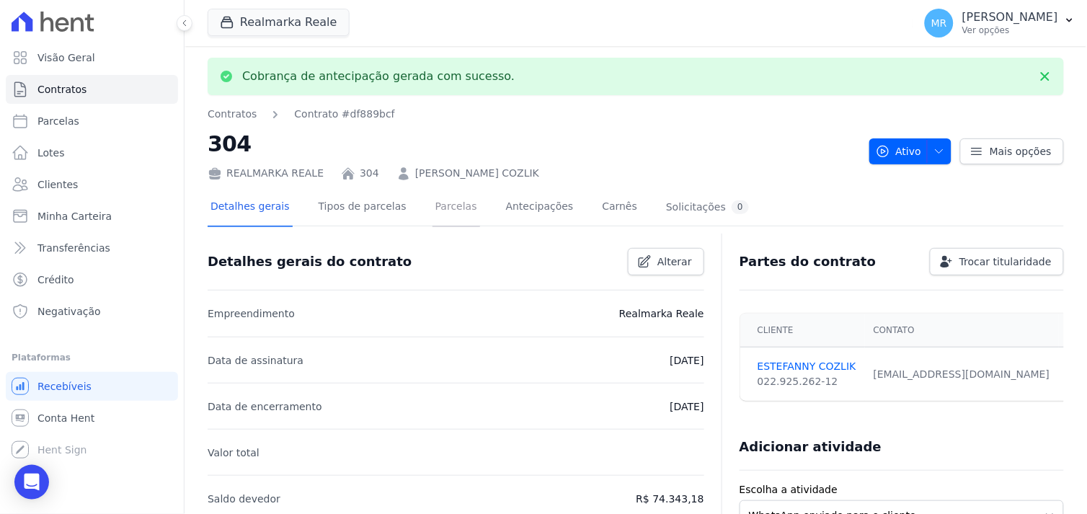
click at [436, 209] on link "Parcelas" at bounding box center [456, 208] width 48 height 38
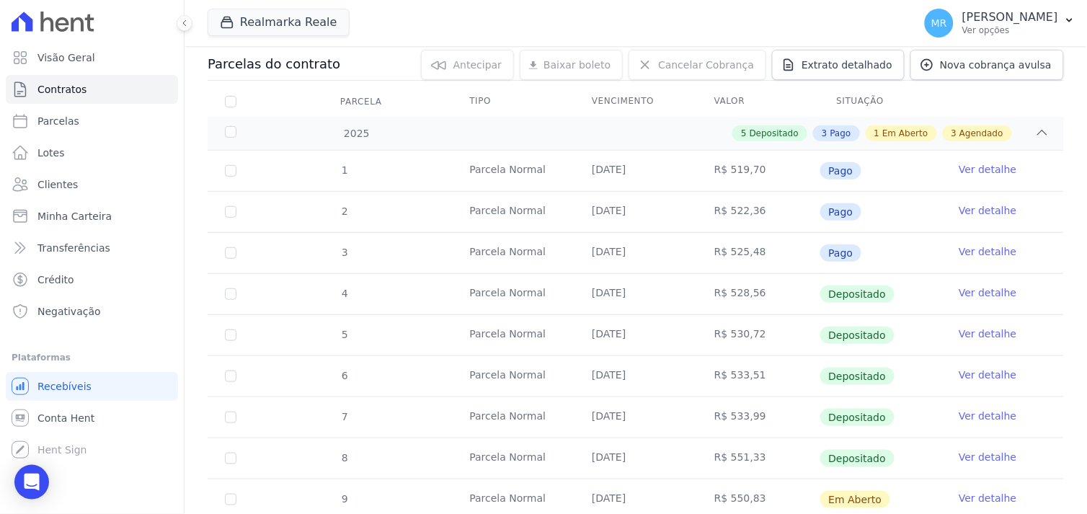
scroll to position [359, 0]
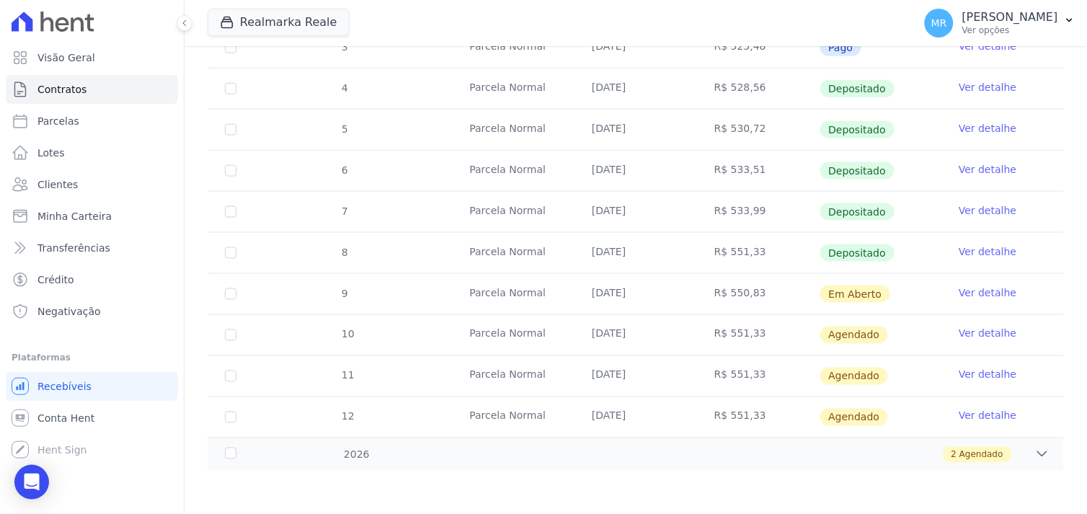
click at [978, 290] on link "Ver detalhe" at bounding box center [988, 292] width 58 height 14
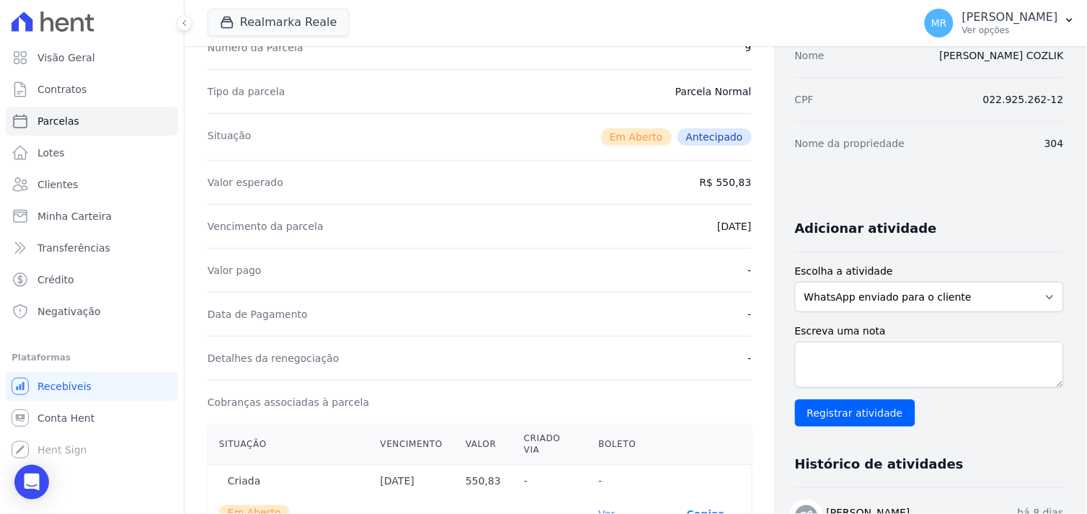
scroll to position [320, 0]
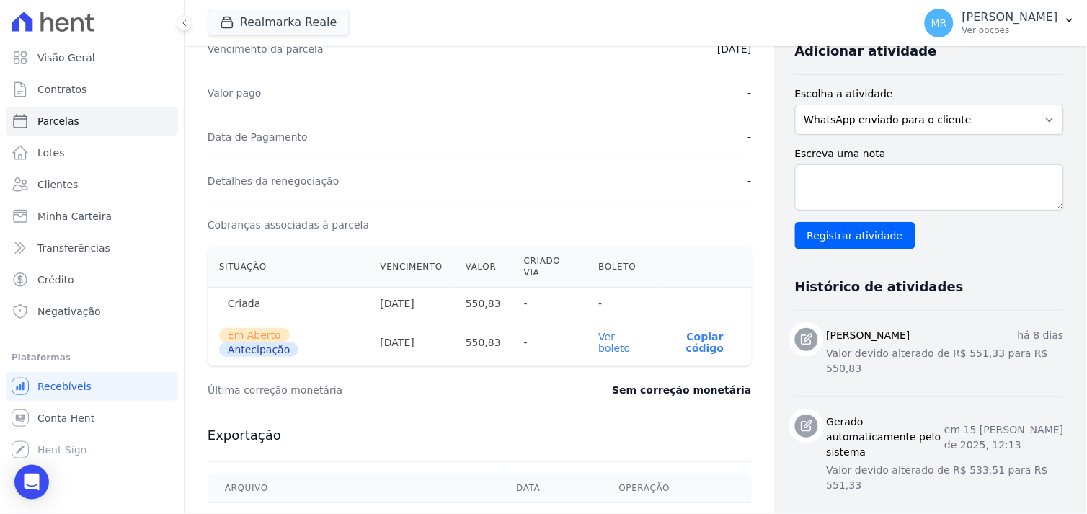
click at [600, 347] on link "Ver boleto" at bounding box center [615, 342] width 32 height 23
